Goal: Information Seeking & Learning: Find specific fact

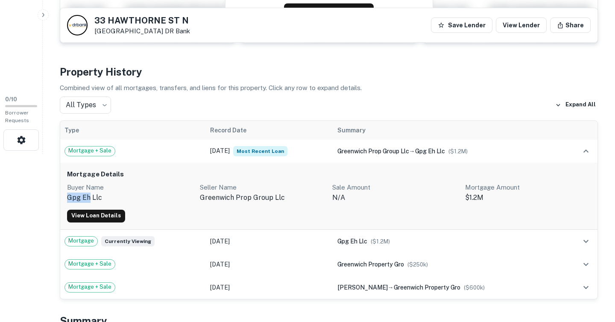
click at [43, 16] on icon "button" at bounding box center [43, 15] width 7 height 7
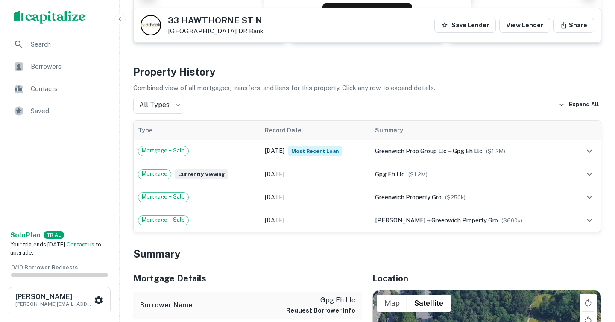
click at [119, 16] on icon "button" at bounding box center [120, 19] width 7 height 7
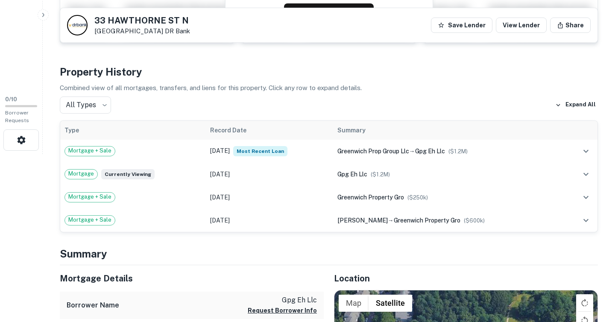
click at [43, 15] on icon "button" at bounding box center [43, 15] width 2 height 4
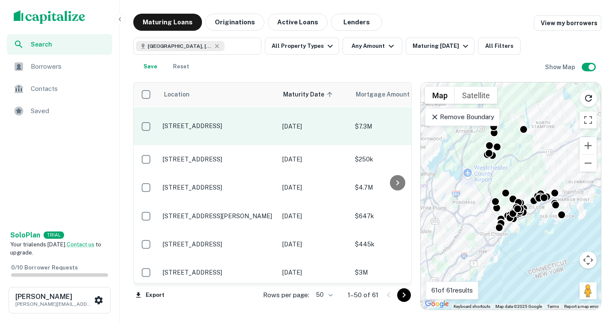
scroll to position [29, 0]
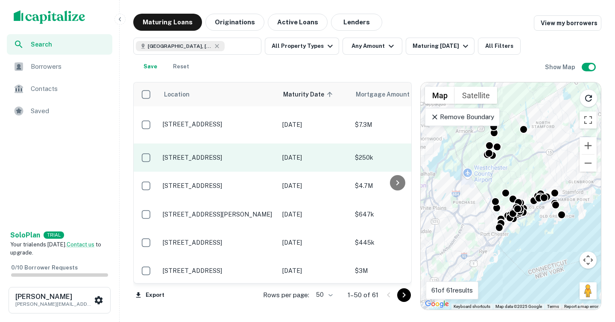
click at [321, 158] on td "[DATE]" at bounding box center [314, 158] width 73 height 28
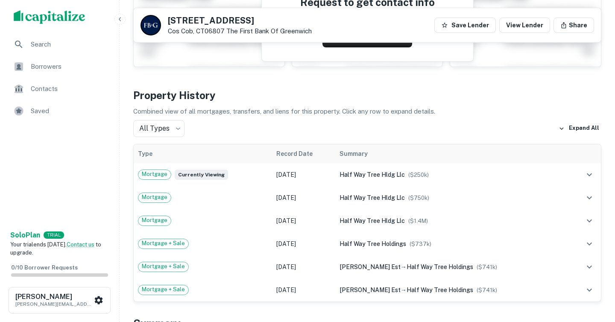
scroll to position [147, 0]
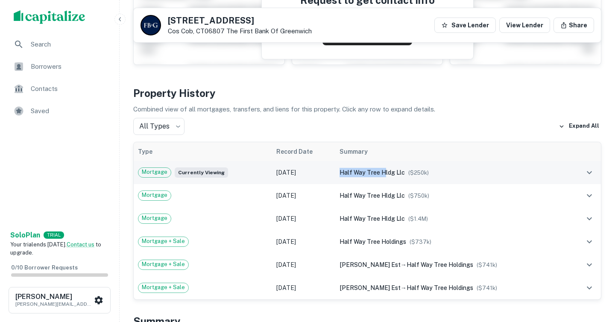
drag, startPoint x: 344, startPoint y: 171, endPoint x: 387, endPoint y: 175, distance: 43.3
click at [387, 175] on span "half way tree hldg llc" at bounding box center [372, 172] width 65 height 7
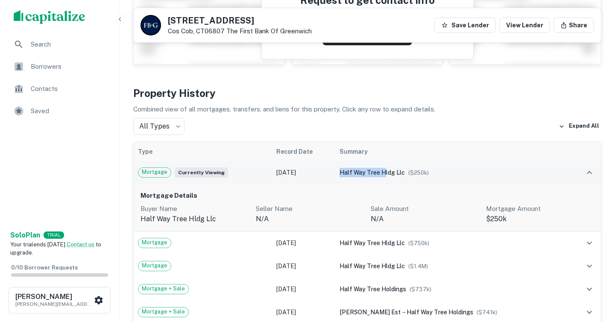
copy span "half way tree h"
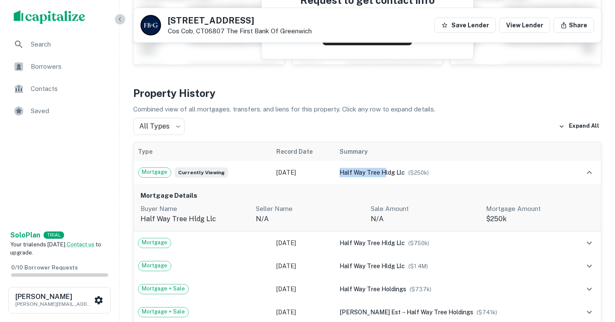
click at [122, 21] on icon "button" at bounding box center [120, 19] width 7 height 7
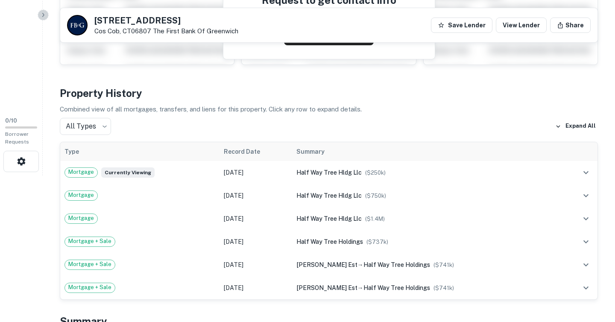
click at [44, 18] on icon "button" at bounding box center [43, 15] width 7 height 7
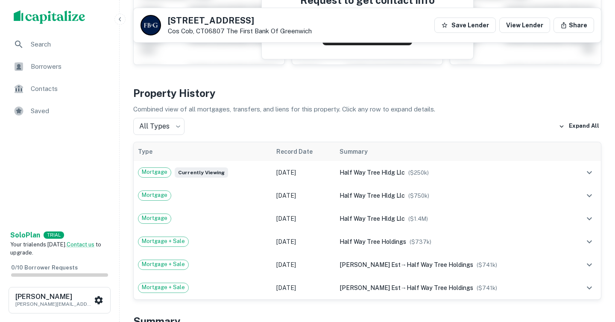
scroll to position [0, 0]
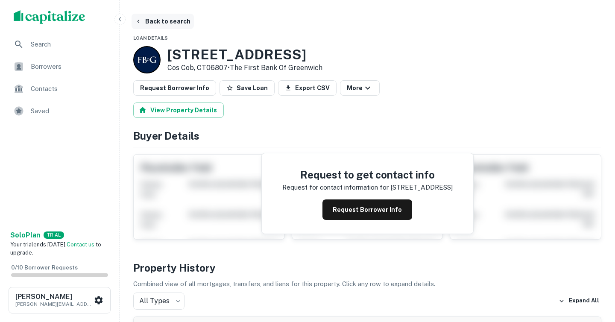
click at [168, 20] on button "Back to search" at bounding box center [163, 21] width 62 height 15
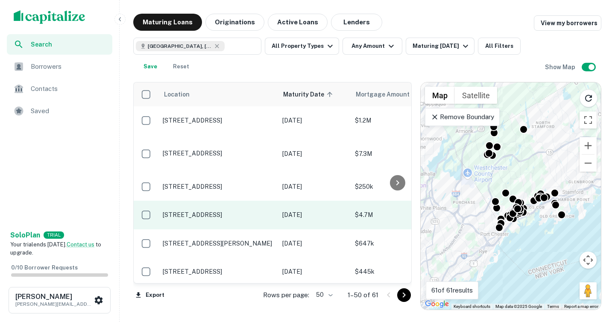
scroll to position [1, 0]
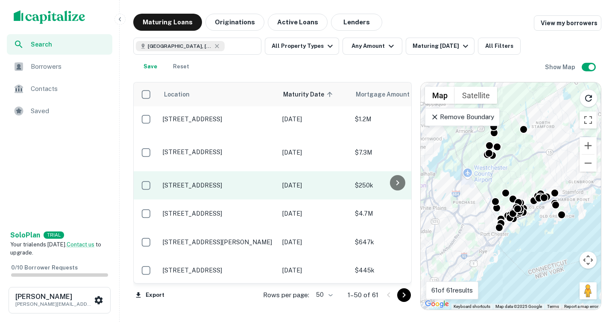
click at [188, 182] on p "[STREET_ADDRESS]" at bounding box center [218, 186] width 111 height 8
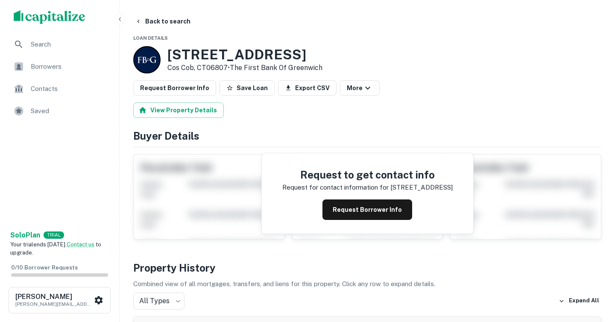
drag, startPoint x: 228, startPoint y: 68, endPoint x: 171, endPoint y: 55, distance: 58.2
click at [171, 55] on div "[STREET_ADDRESS] • The First Bank Of Greenwich" at bounding box center [245, 60] width 155 height 27
copy div "[STREET_ADDRESS]"
